Goal: Use online tool/utility: Utilize a website feature to perform a specific function

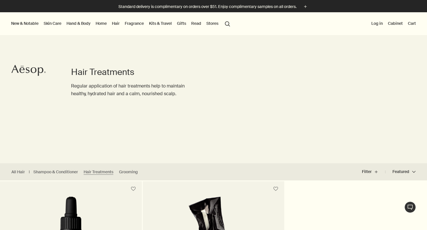
click at [117, 25] on link "Hair" at bounding box center [116, 23] width 10 height 7
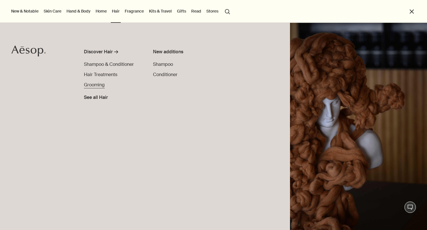
click at [98, 84] on span "Grooming" at bounding box center [94, 85] width 21 height 6
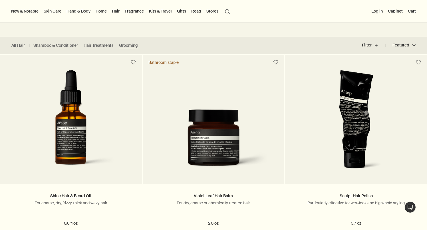
scroll to position [124, 0]
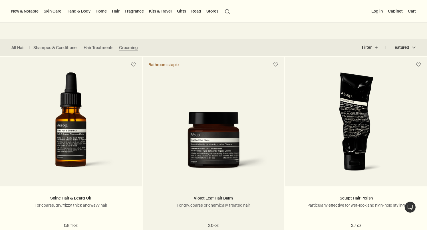
click at [174, 163] on img at bounding box center [213, 145] width 125 height 66
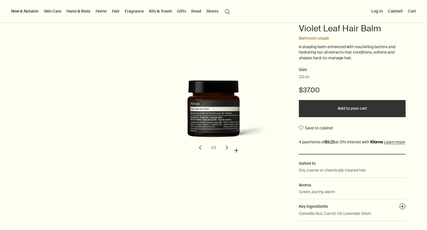
scroll to position [60, 0]
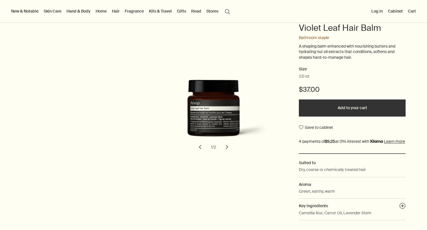
click at [227, 148] on button "chevron" at bounding box center [226, 147] width 13 height 13
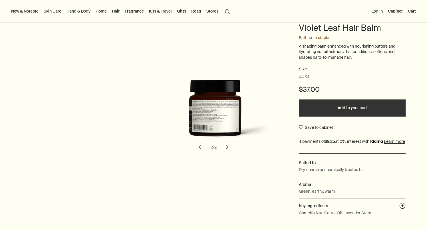
click at [226, 148] on button "chevron" at bounding box center [226, 147] width 13 height 13
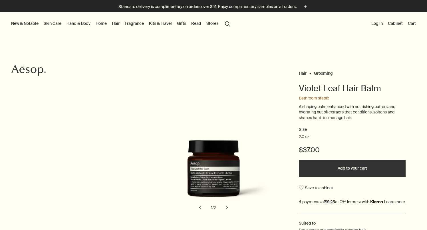
scroll to position [0, 0]
click at [161, 25] on link "Kits & Travel" at bounding box center [160, 23] width 25 height 7
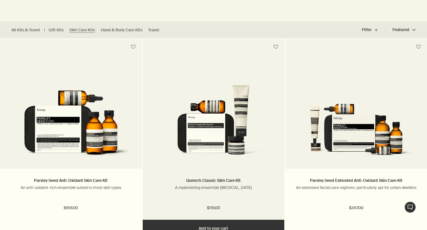
scroll to position [163, 0]
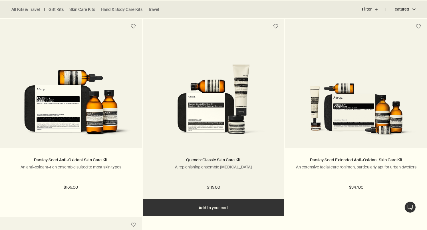
click at [202, 102] on img at bounding box center [213, 102] width 125 height 76
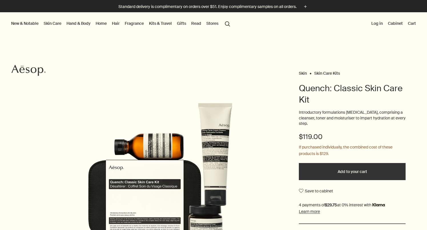
click at [135, 27] on li "Fragrance Discover Fragrance rightArrow Floral Fresh Woody Opulent See all Frag…" at bounding box center [133, 23] width 21 height 23
click at [135, 25] on link "Fragrance" at bounding box center [133, 23] width 21 height 7
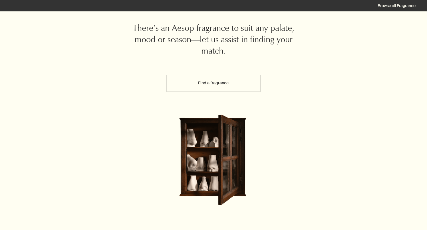
scroll to position [33, 0]
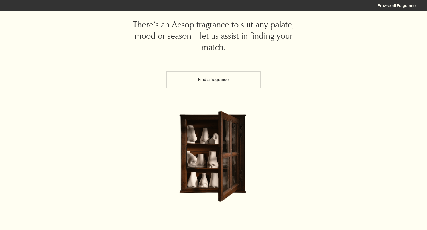
click at [187, 84] on button "Find a fragrance" at bounding box center [213, 79] width 94 height 17
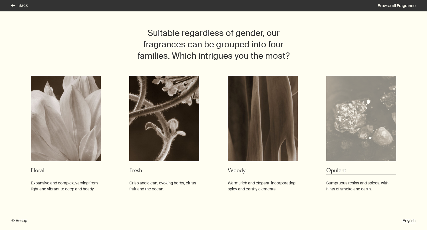
click at [352, 112] on img at bounding box center [361, 119] width 70 height 86
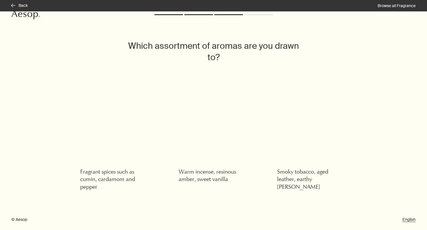
scroll to position [11, 0]
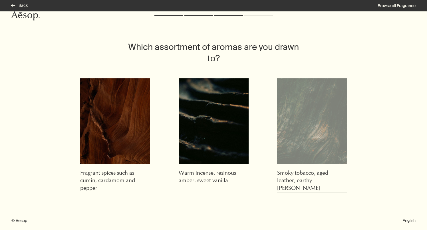
click at [313, 120] on img at bounding box center [312, 121] width 70 height 86
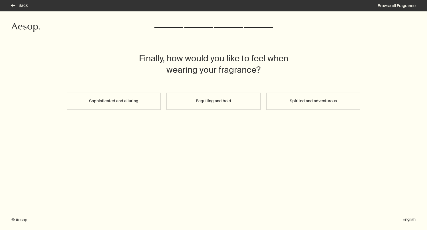
click at [141, 98] on button "Sophisticated and alluring" at bounding box center [114, 101] width 94 height 17
